Goal: Information Seeking & Learning: Learn about a topic

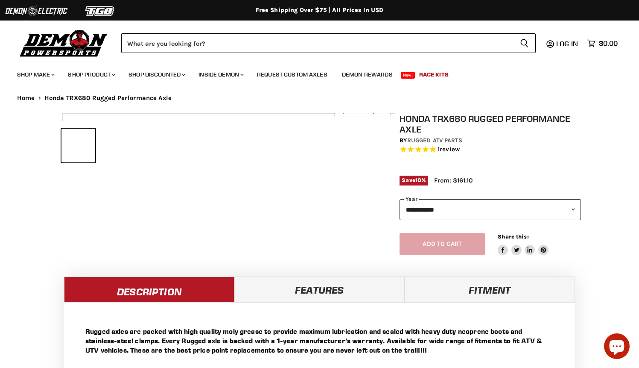
select select "******"
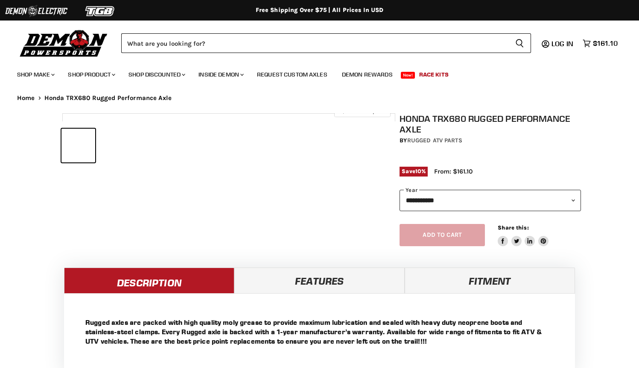
select select "******"
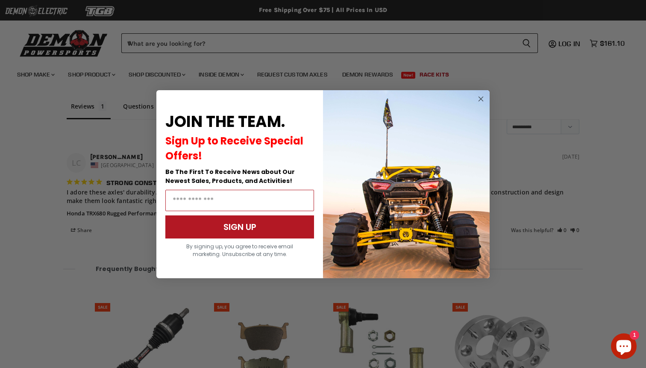
scroll to position [712, 0]
